Goal: Obtain resource: Obtain resource

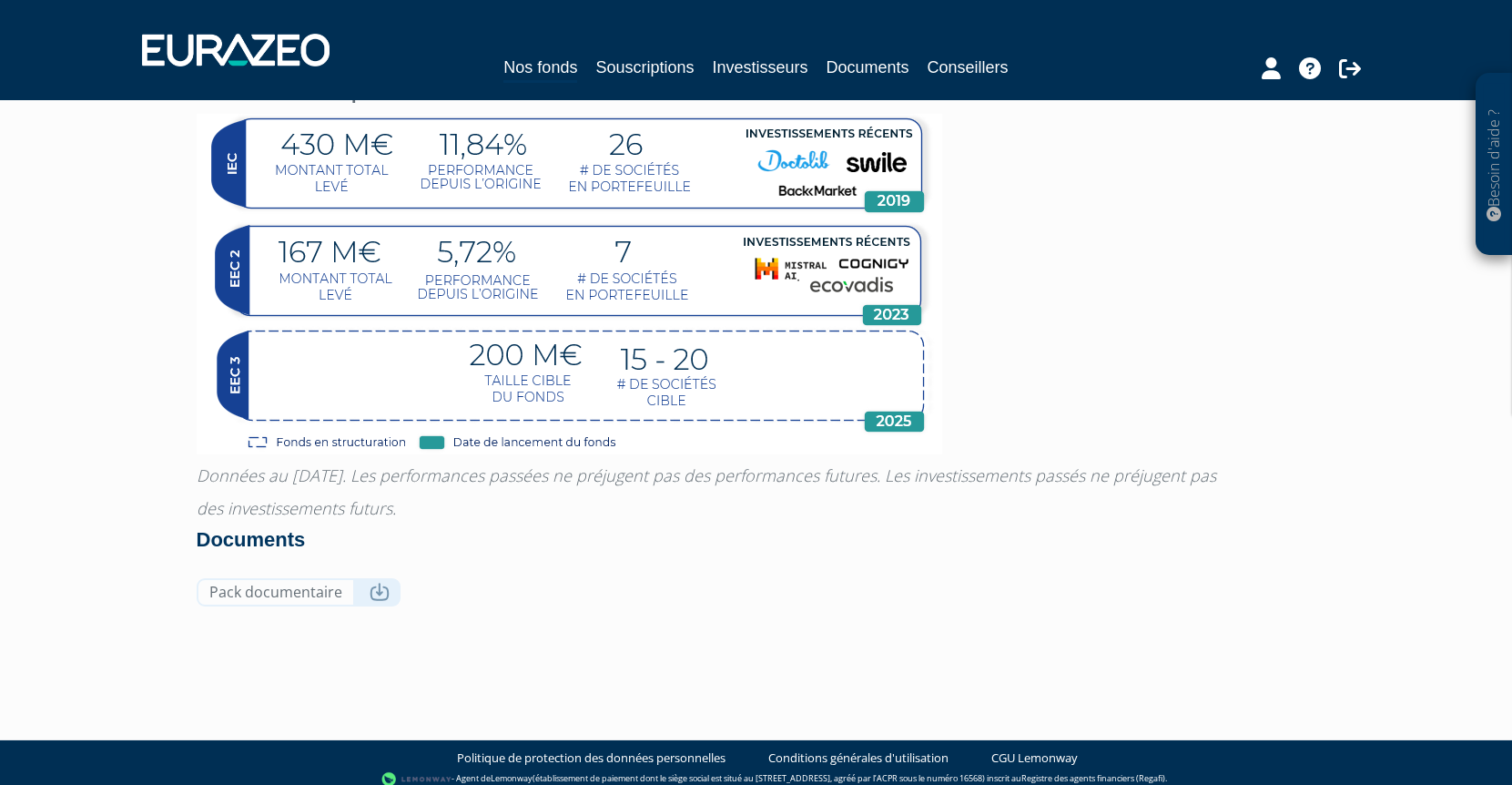
scroll to position [1540, 0]
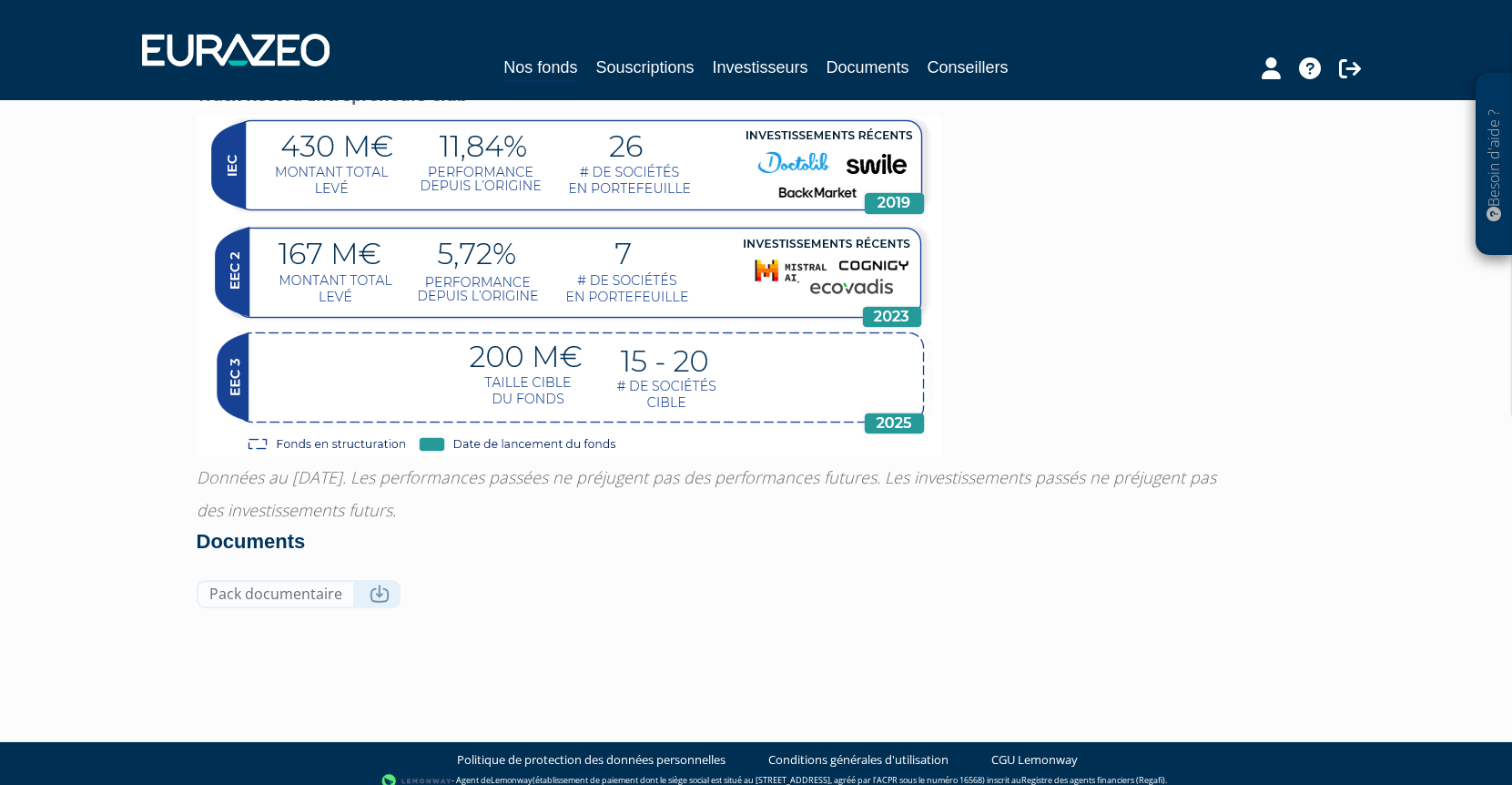
click at [550, 64] on link "Nos fonds" at bounding box center [540, 68] width 74 height 29
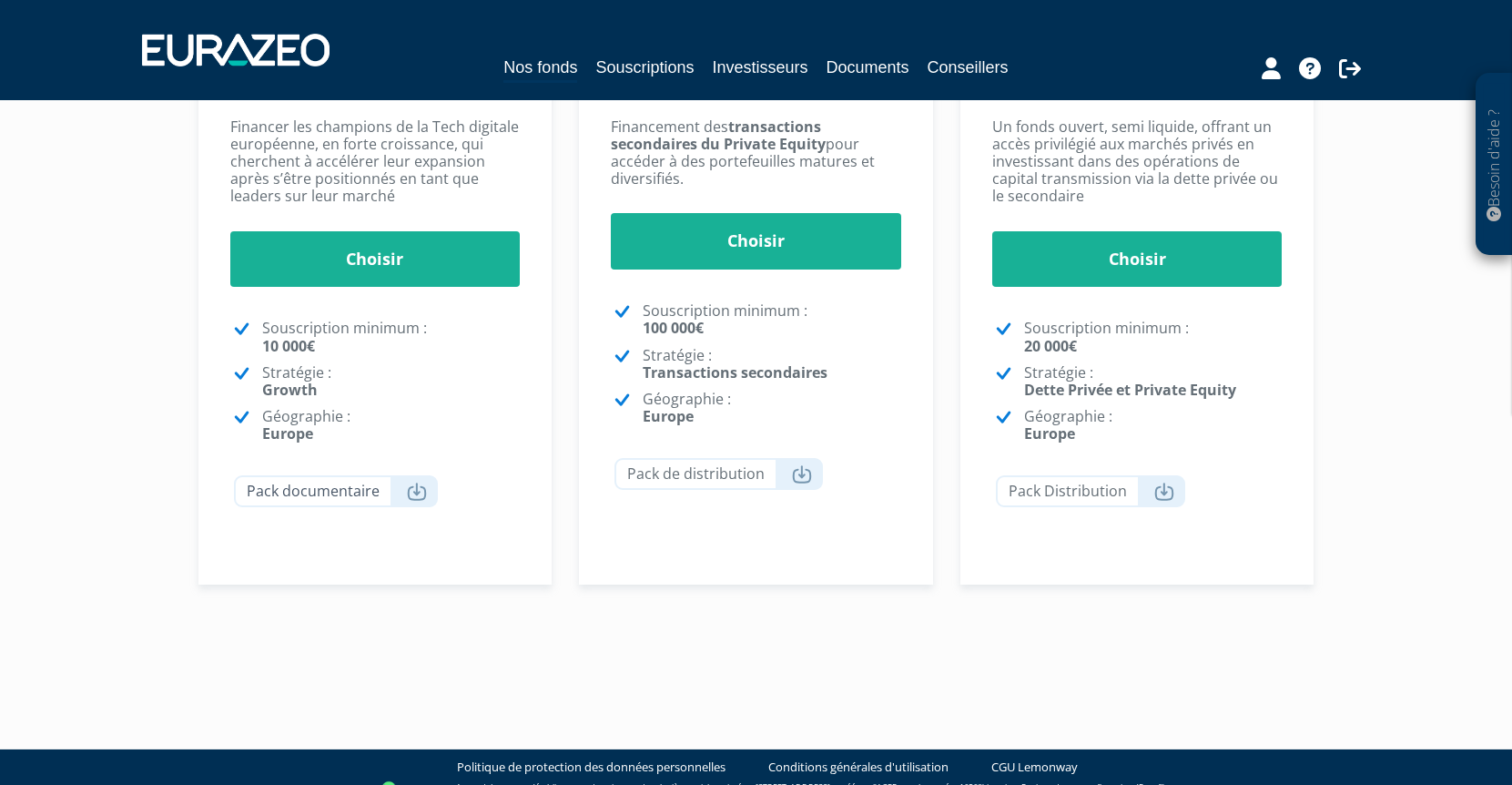
scroll to position [443, 0]
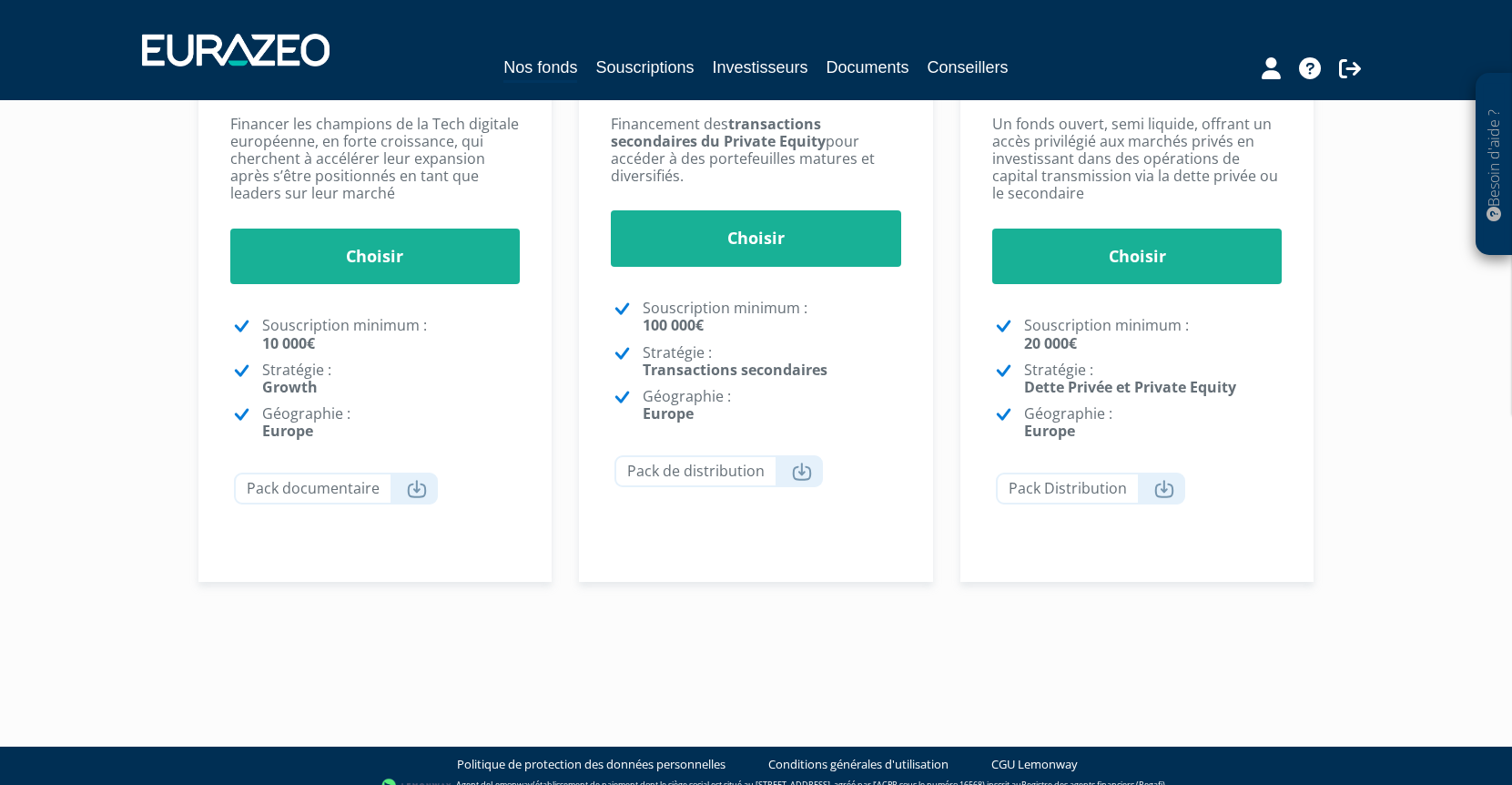
click at [443, 434] on p "Géographie : Europe" at bounding box center [391, 422] width 258 height 35
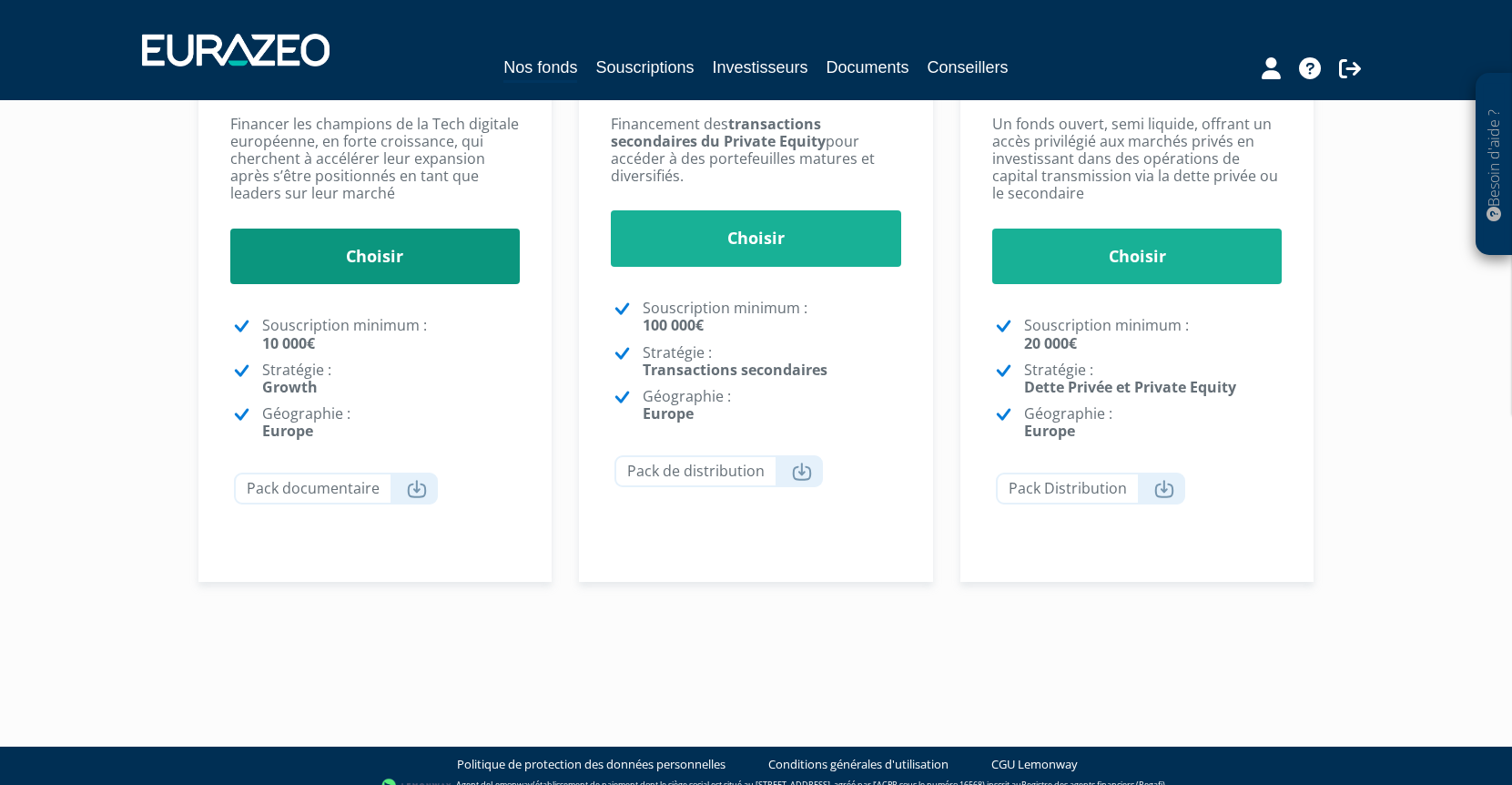
click at [408, 258] on link "Choisir" at bounding box center [375, 256] width 290 height 56
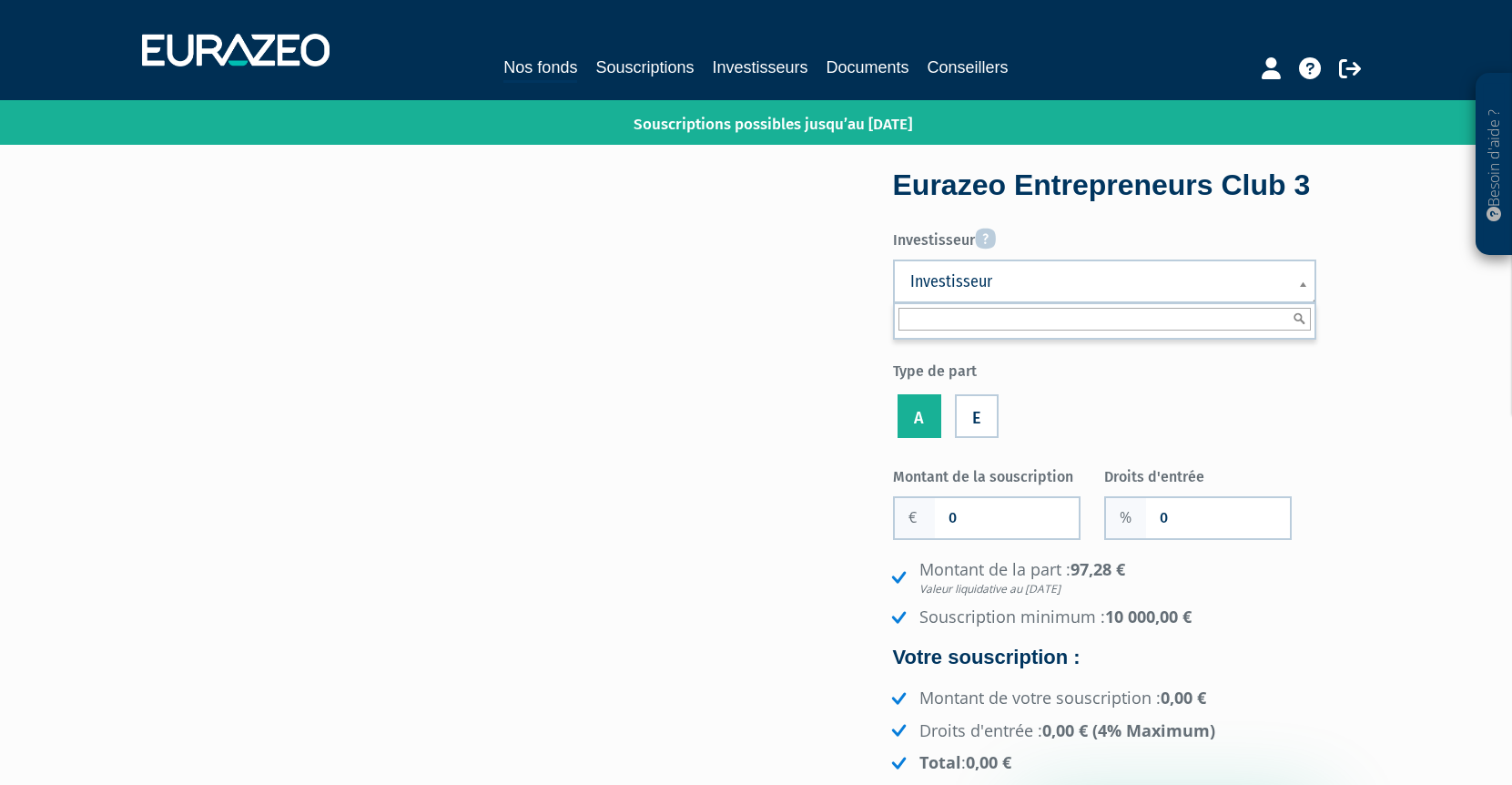
click at [1029, 291] on link "Investisseur" at bounding box center [1104, 280] width 423 height 43
click at [834, 65] on link "Documents" at bounding box center [868, 67] width 83 height 26
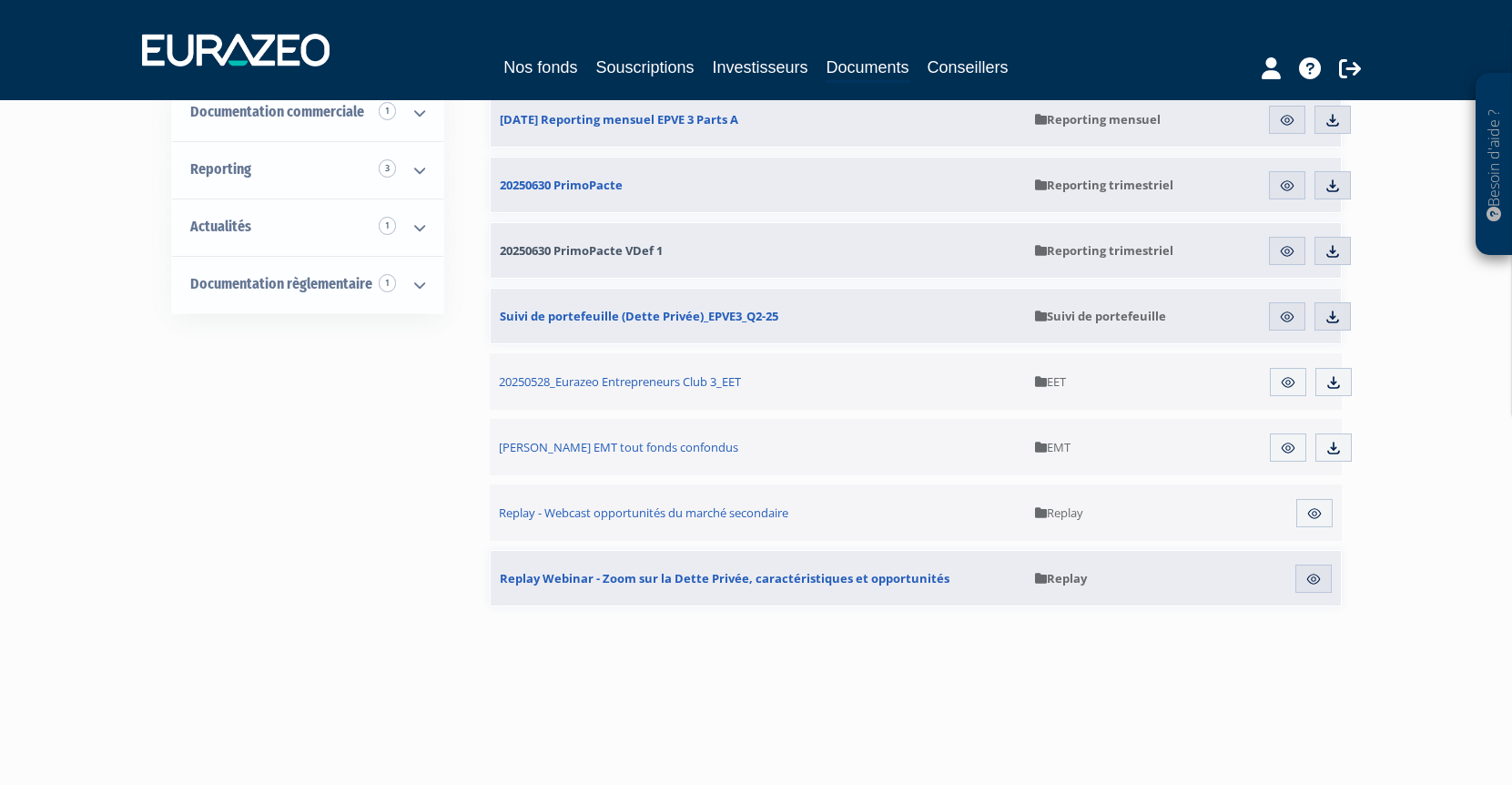
scroll to position [248, 0]
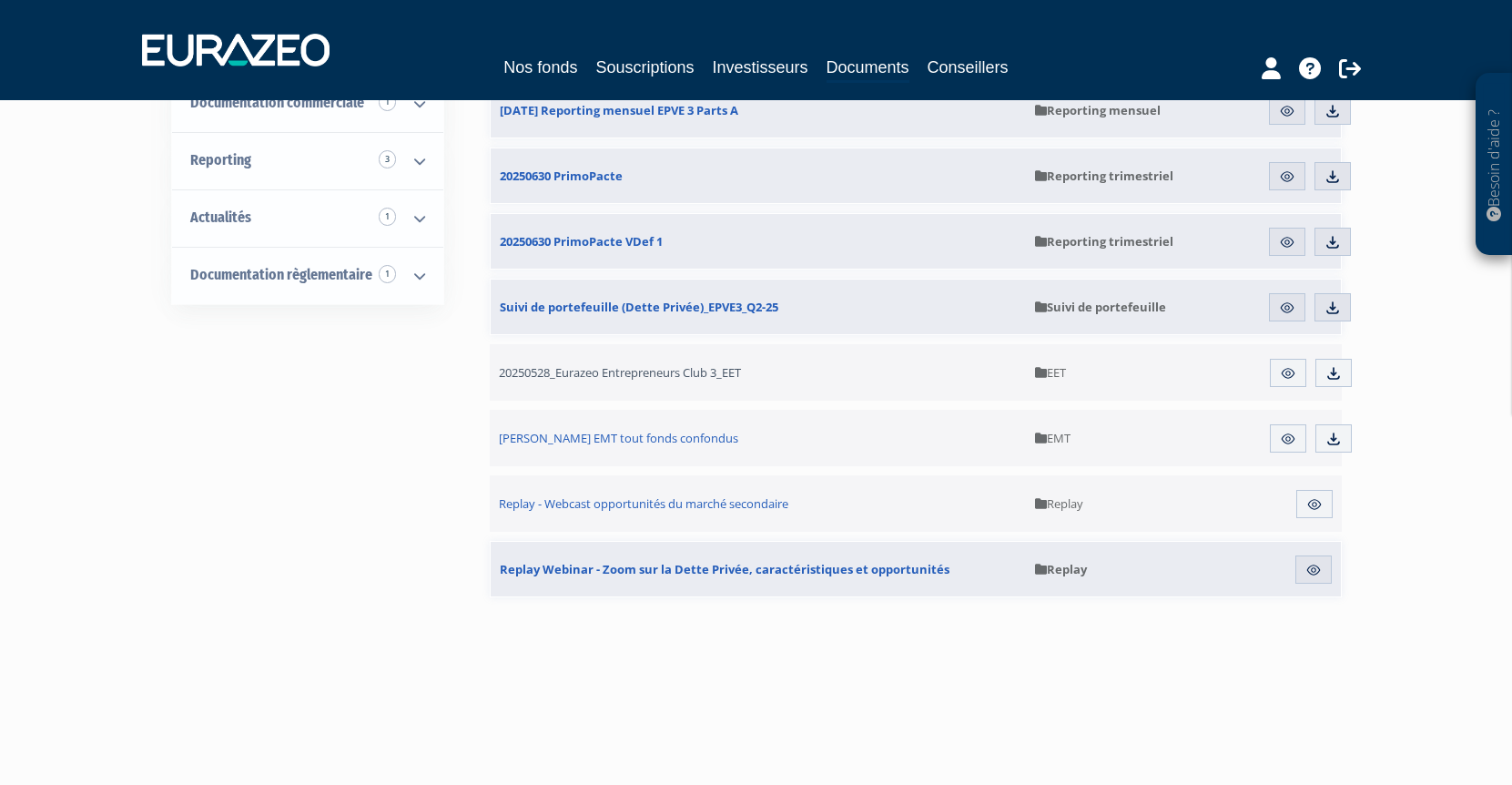
click at [685, 368] on span "20250528_Eurazeo Entrepreneurs Club 3_EET" at bounding box center [620, 373] width 242 height 17
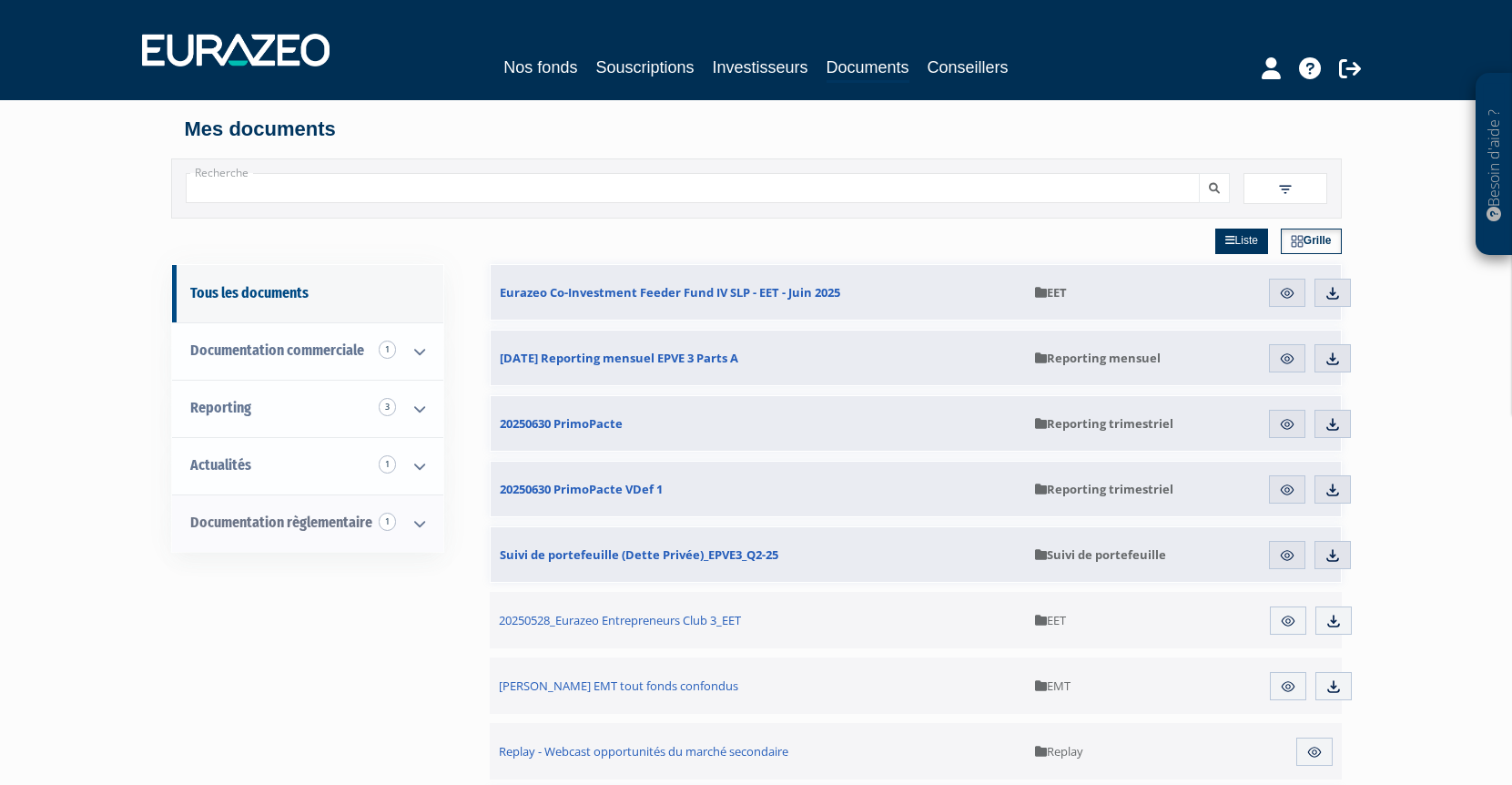
click at [290, 525] on span "Documentation règlementaire 1" at bounding box center [280, 522] width 182 height 18
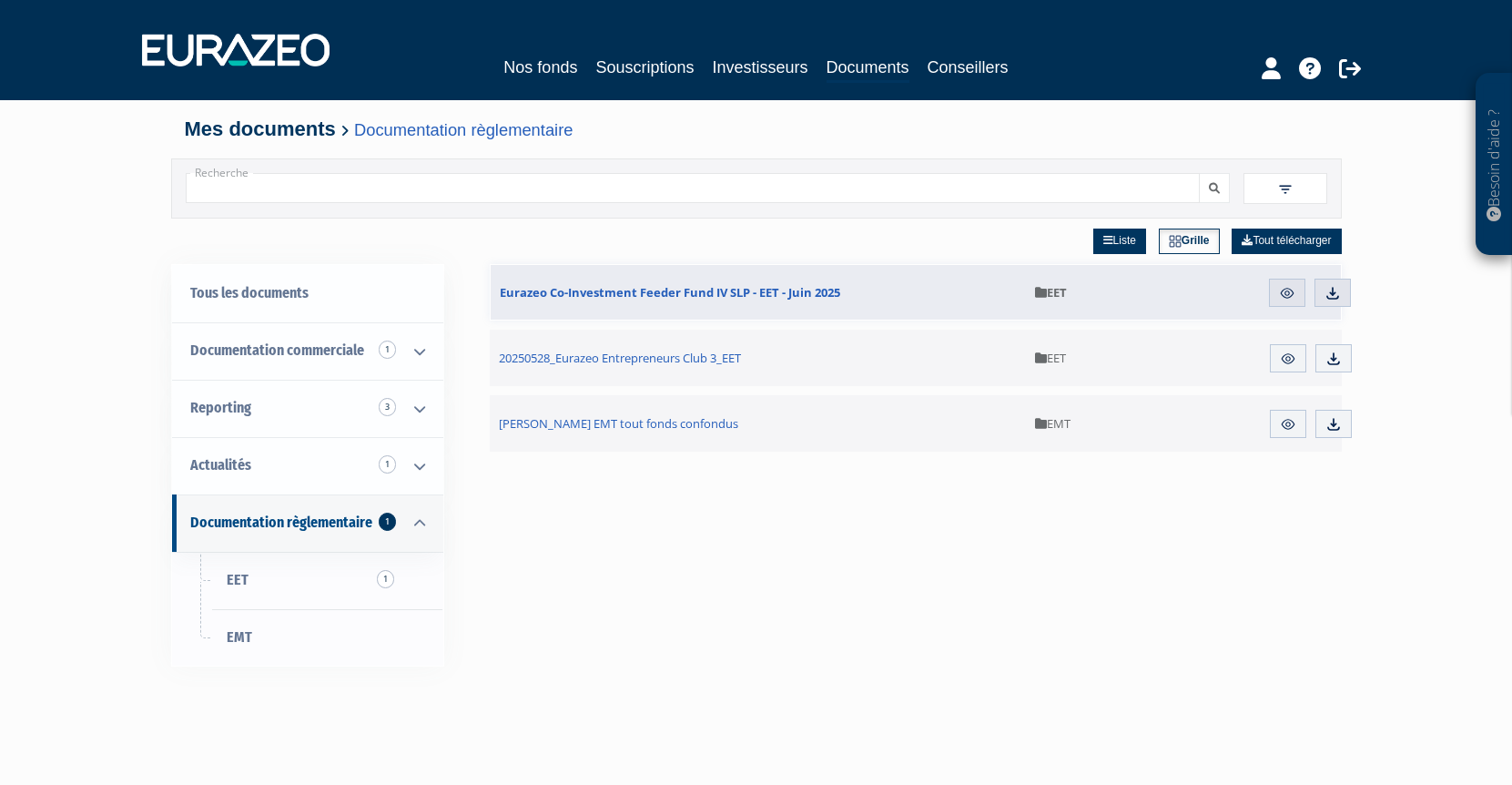
click at [566, 192] on input "Recherche" at bounding box center [692, 188] width 1014 height 30
type input "règlement"
click at [1213, 187] on button "submit" at bounding box center [1214, 188] width 31 height 30
